Goal: Use online tool/utility: Utilize a website feature to perform a specific function

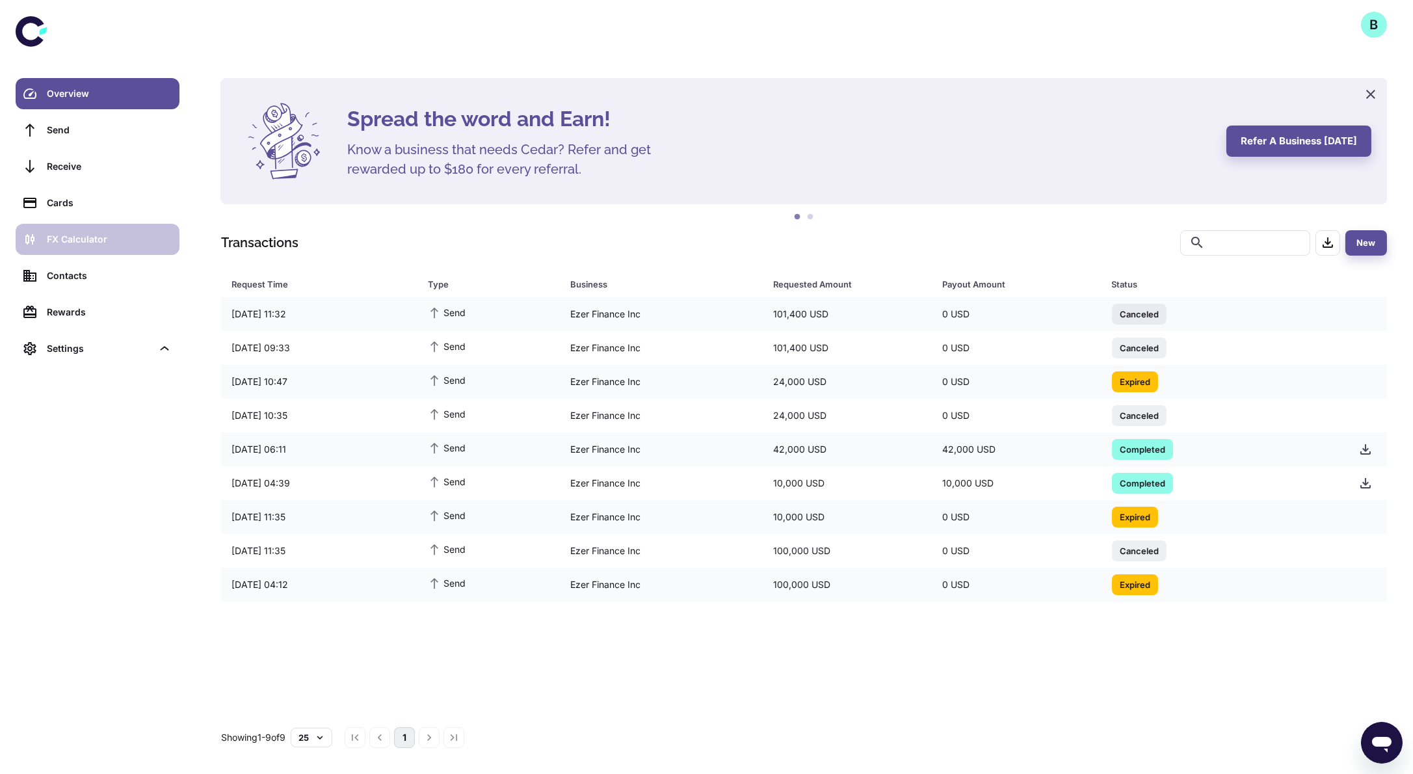
click at [98, 231] on link "FX Calculator" at bounding box center [98, 239] width 164 height 31
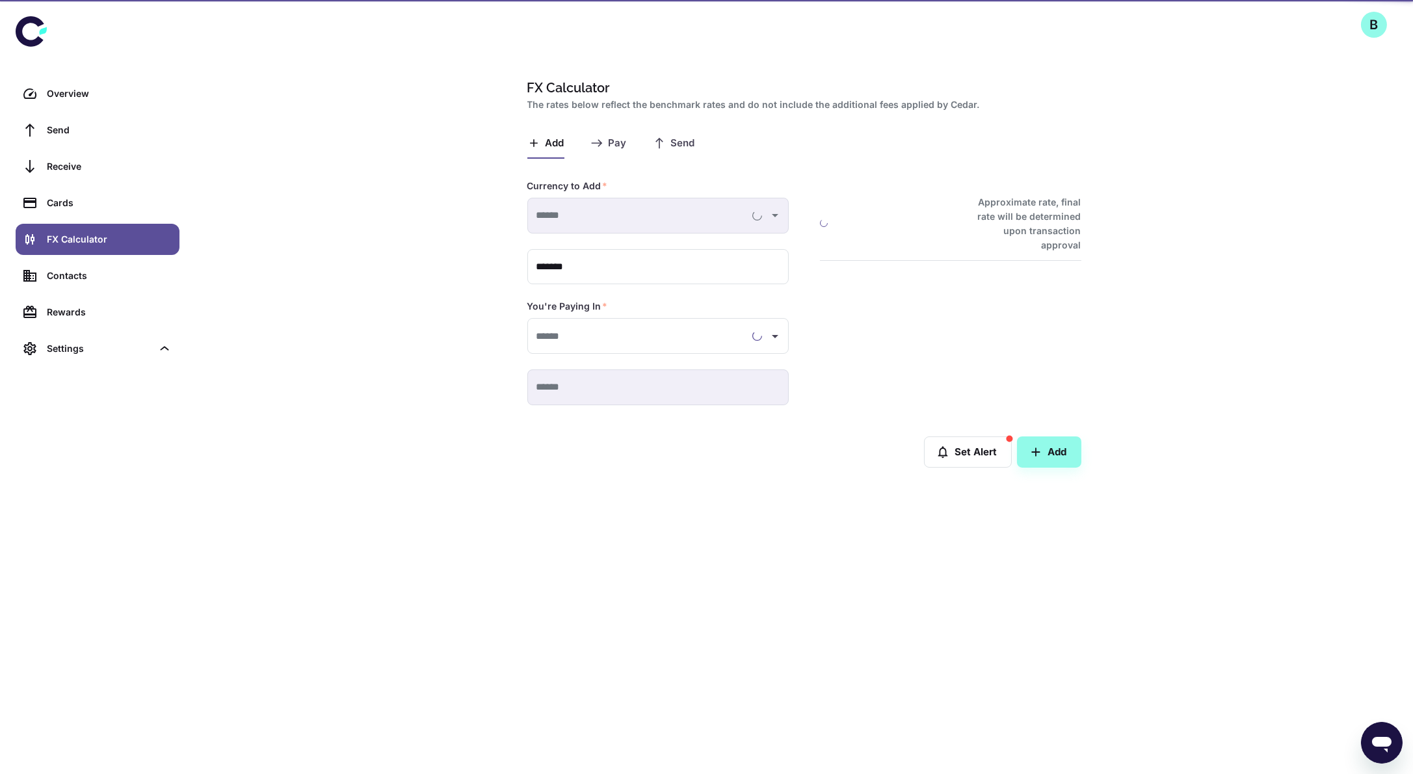
type input "**********"
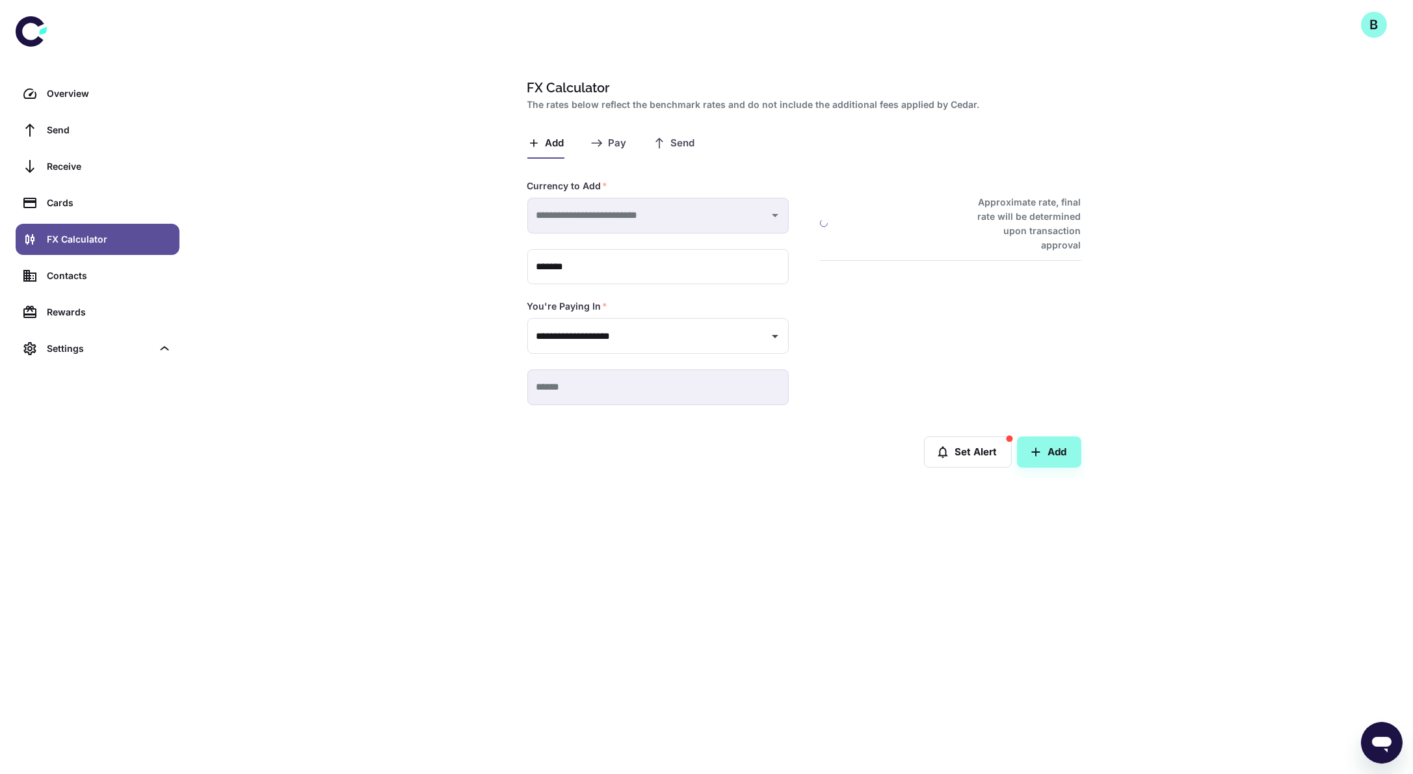
type input "**********"
